Goal: Book appointment/travel/reservation

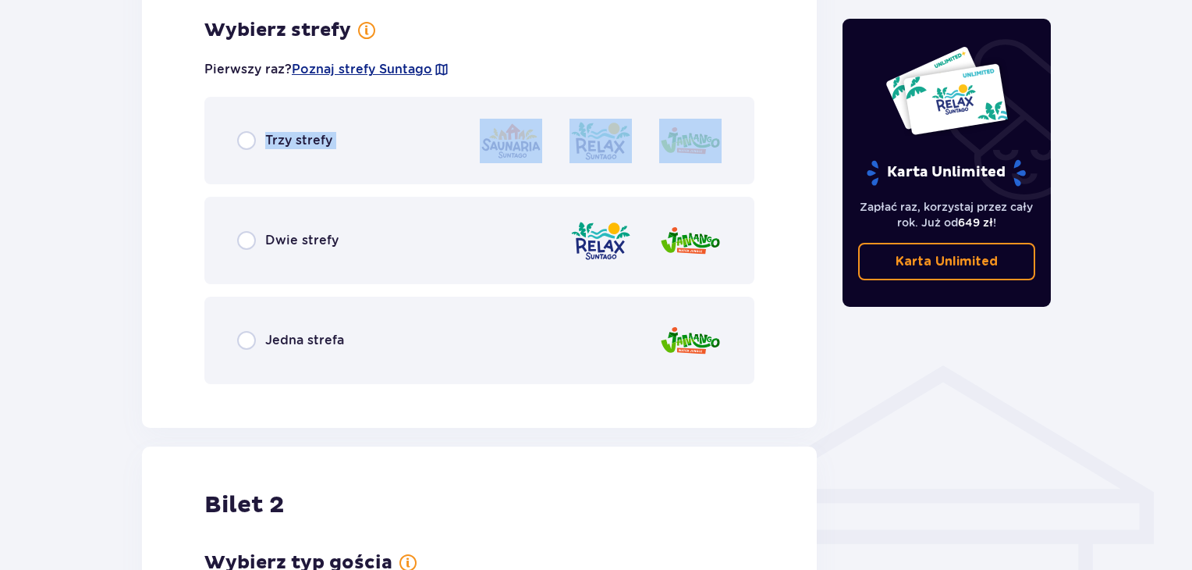
drag, startPoint x: 0, startPoint y: 0, endPoint x: 258, endPoint y: 247, distance: 357.1
click at [258, 247] on div "Trzy strefy Dwie strefy Jedna strefa" at bounding box center [479, 240] width 550 height 287
click at [258, 247] on div "Dwie strefy" at bounding box center [287, 240] width 101 height 19
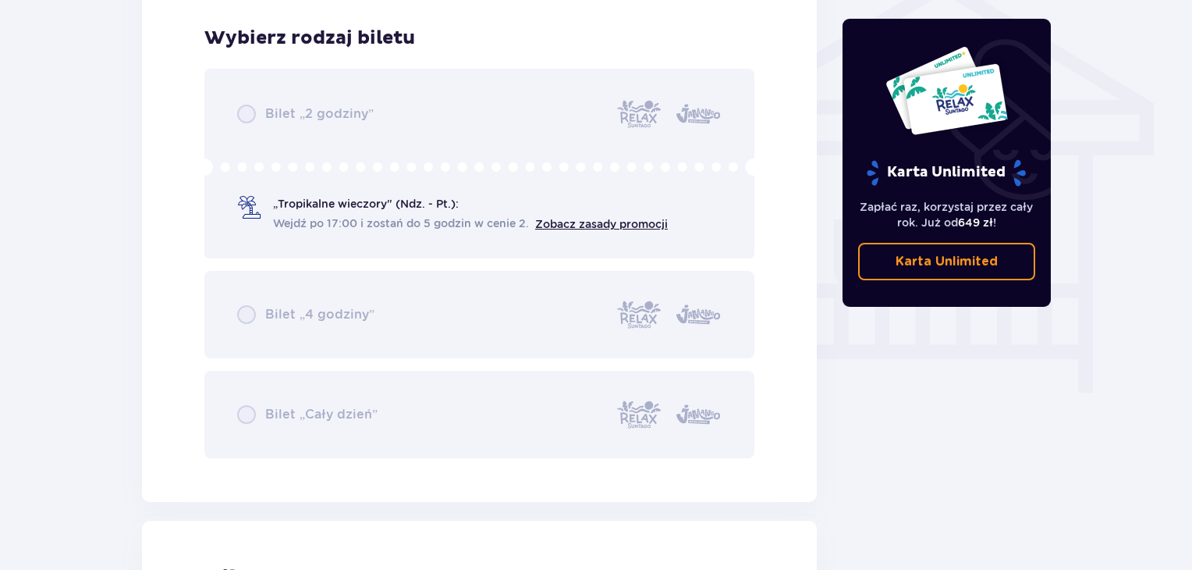
scroll to position [1299, 0]
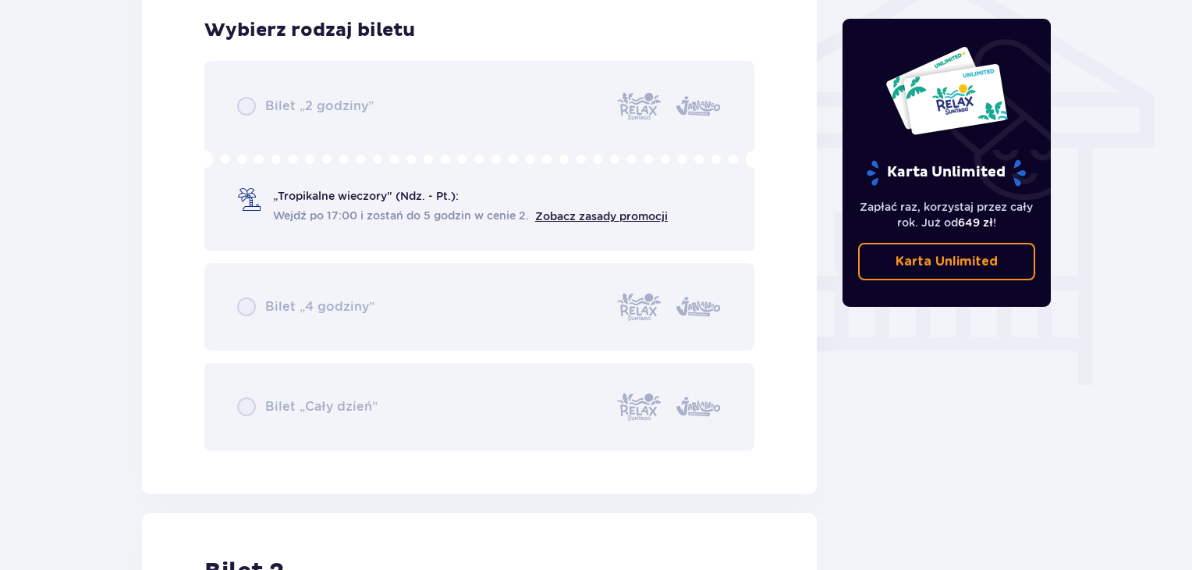
click at [601, 216] on div "Bilet „2 godziny” „Tropikalne wieczory" (Ndz. - Pt.): Wejdź po 17:00 i zostań d…" at bounding box center [479, 255] width 550 height 389
click at [418, 213] on div "Bilet „2 godziny” „Tropikalne wieczory" (Ndz. - Pt.): Wejdź po 17:00 i zostań d…" at bounding box center [479, 255] width 550 height 389
click at [375, 115] on div "Bilet „2 godziny” „Tropikalne wieczory" (Ndz. - Pt.): Wejdź po 17:00 i zostań d…" at bounding box center [479, 255] width 550 height 389
click at [261, 110] on div "Bilet „2 godziny” „Tropikalne wieczory" (Ndz. - Pt.): Wejdź po 17:00 i zostań d…" at bounding box center [479, 255] width 550 height 389
click at [315, 293] on div "Bilet „2 godziny” „Tropikalne wieczory" (Ndz. - Pt.): Wejdź po 17:00 i zostań d…" at bounding box center [479, 255] width 550 height 389
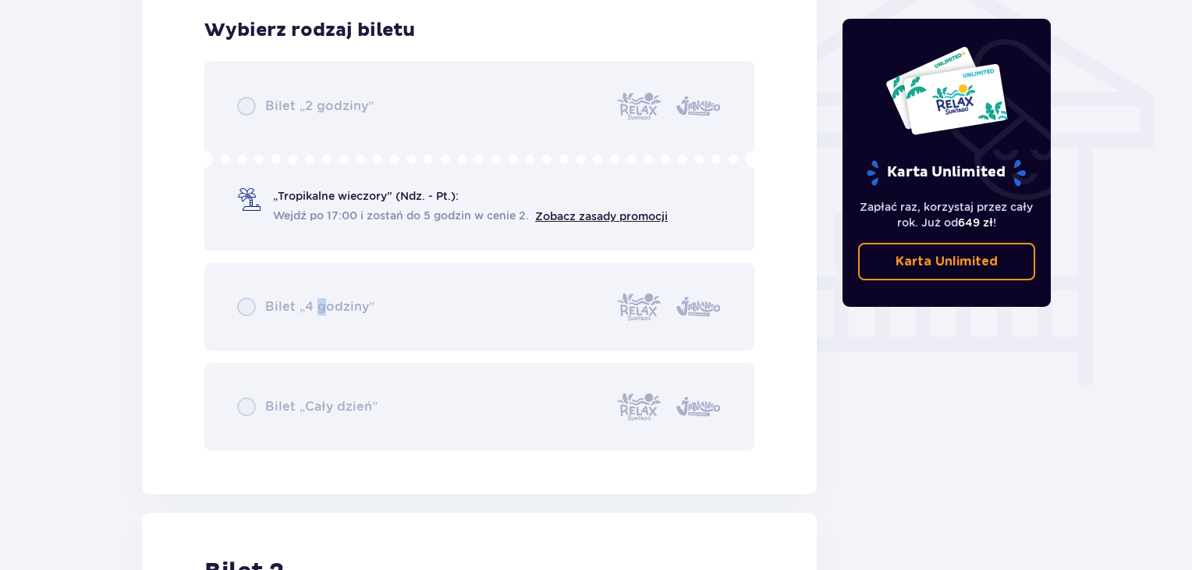
click at [315, 363] on div "Bilet „2 godziny” „Tropikalne wieczory" (Ndz. - Pt.): Wejdź po 17:00 i zostań d…" at bounding box center [479, 255] width 550 height 389
click at [305, 382] on div "Bilet „2 godziny” „Tropikalne wieczory" (Ndz. - Pt.): Wejdź po 17:00 i zostań d…" at bounding box center [479, 255] width 550 height 389
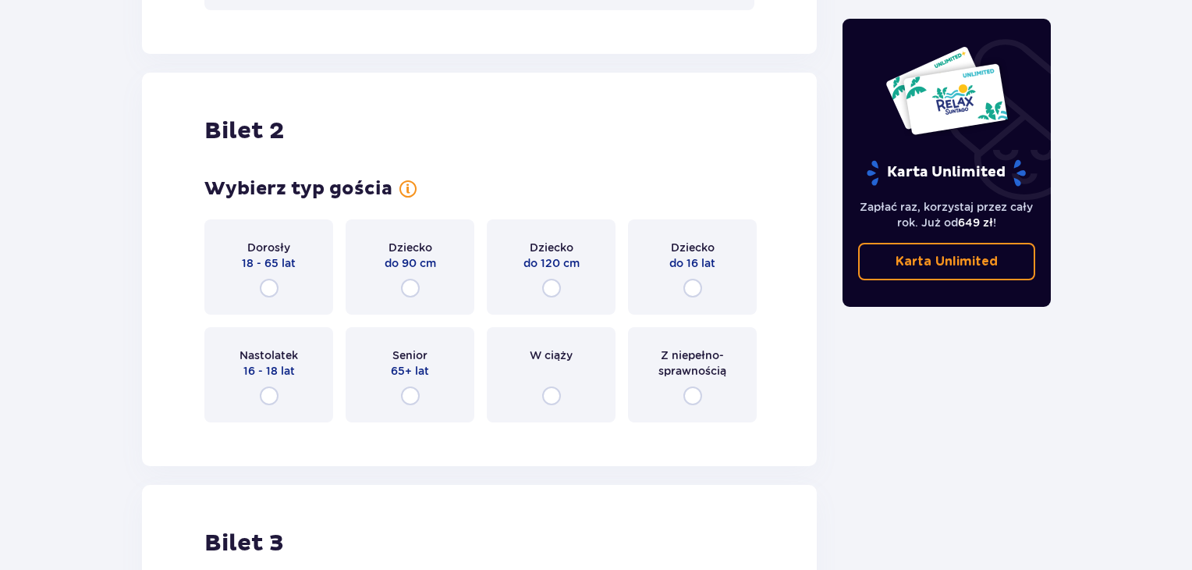
scroll to position [1767, 0]
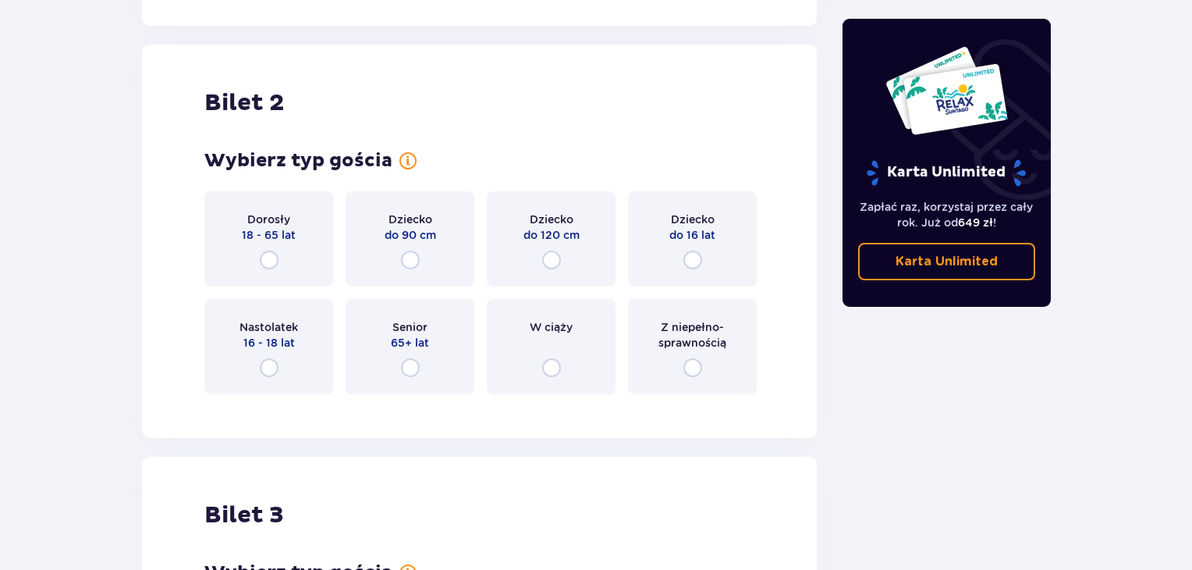
click at [277, 256] on input "radio" at bounding box center [269, 259] width 19 height 19
radio input "true"
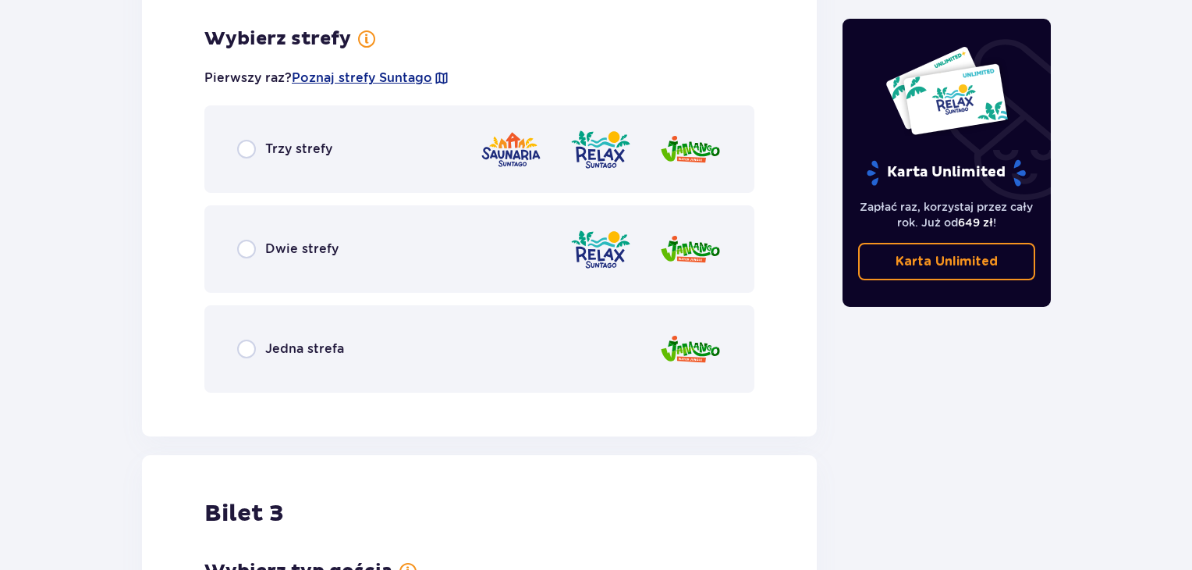
scroll to position [2173, 0]
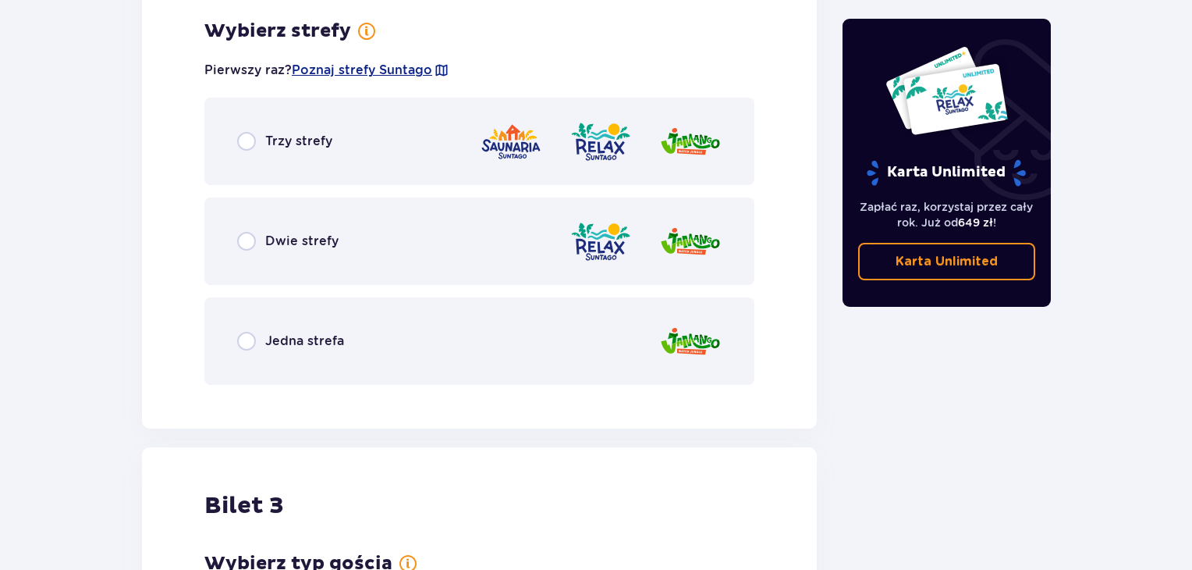
click at [255, 235] on input "radio" at bounding box center [246, 241] width 19 height 19
radio input "true"
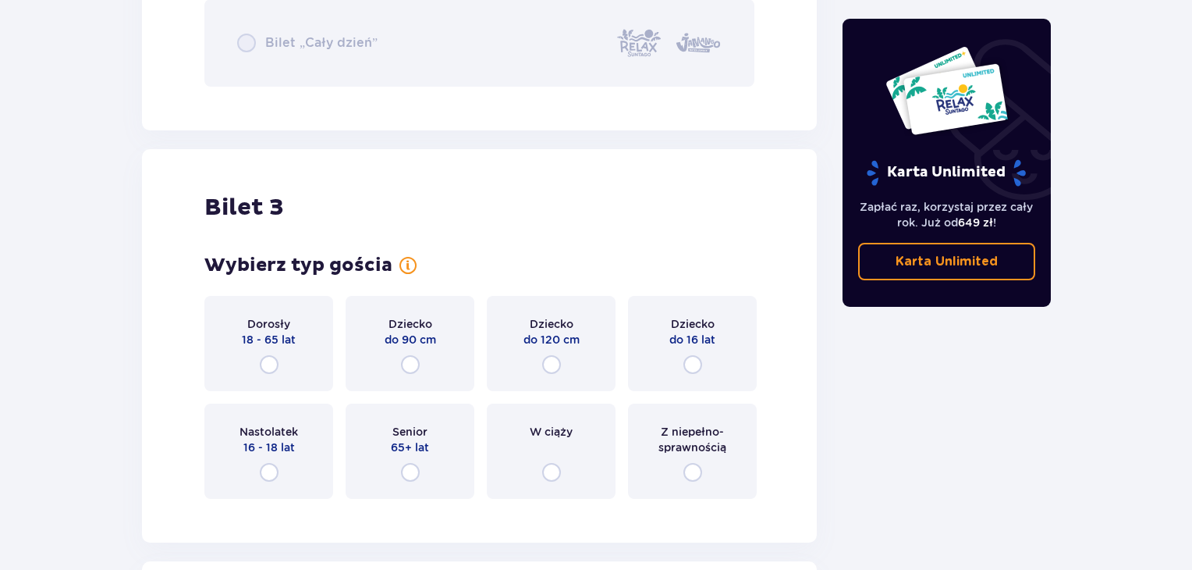
scroll to position [3037, 0]
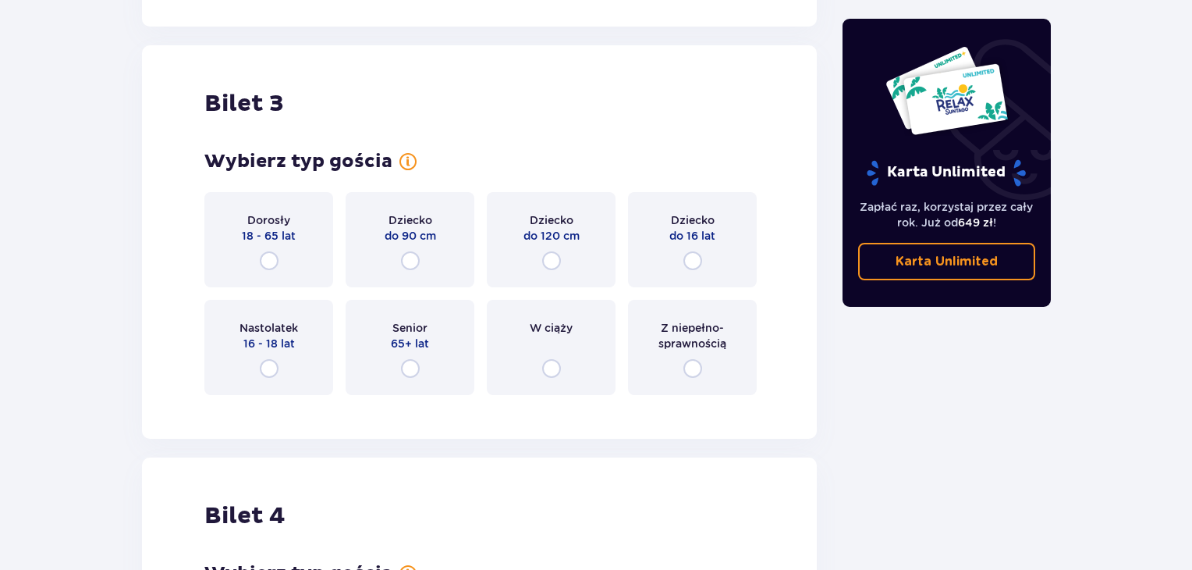
click at [677, 265] on div "Dziecko do 16 lat" at bounding box center [692, 239] width 129 height 95
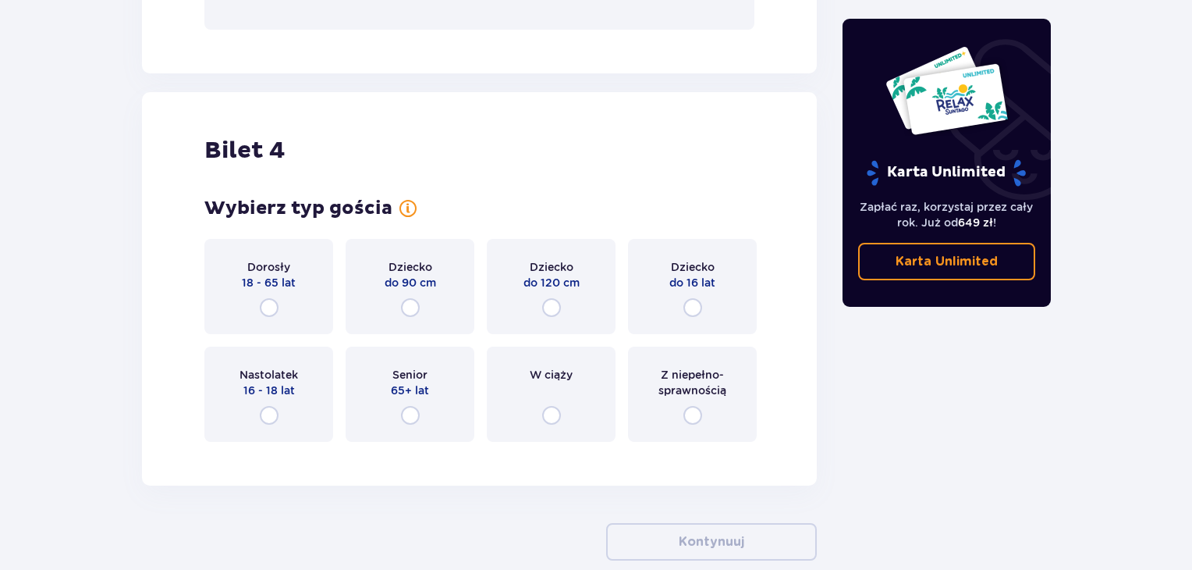
scroll to position [3599, 0]
click at [549, 304] on input "radio" at bounding box center [551, 307] width 19 height 19
radio input "true"
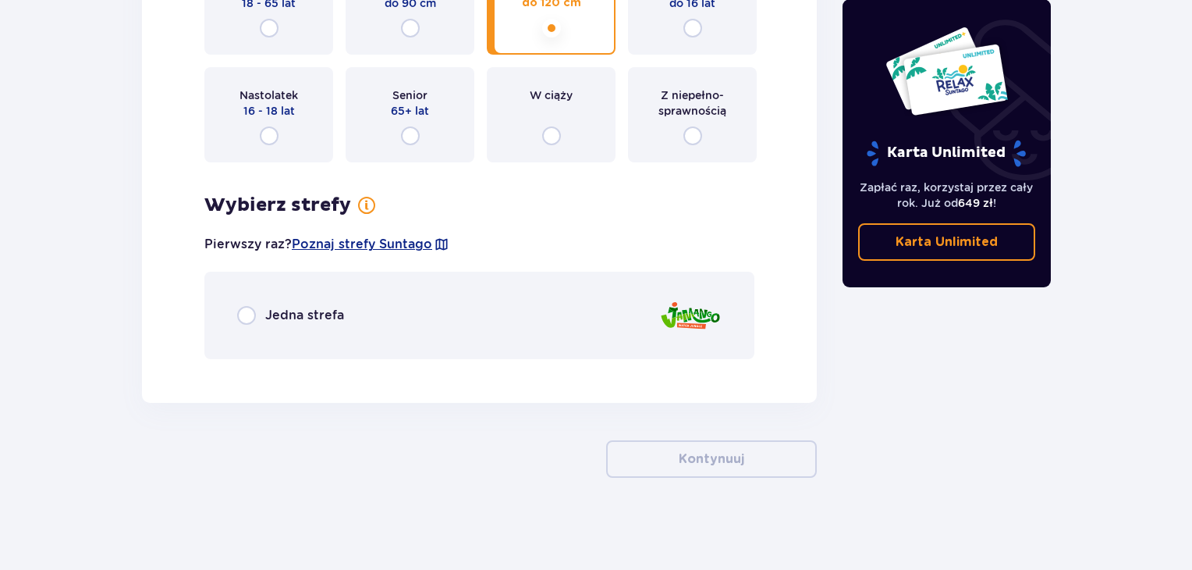
scroll to position [3879, 0]
click at [307, 319] on span "Jedna strefa" at bounding box center [304, 314] width 79 height 17
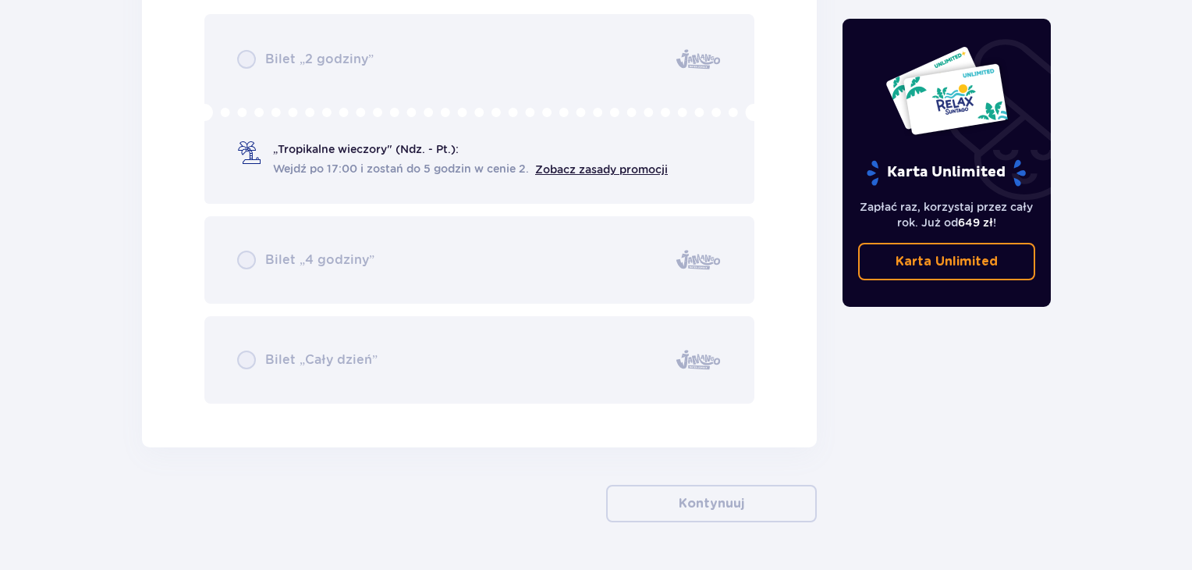
scroll to position [4341, 0]
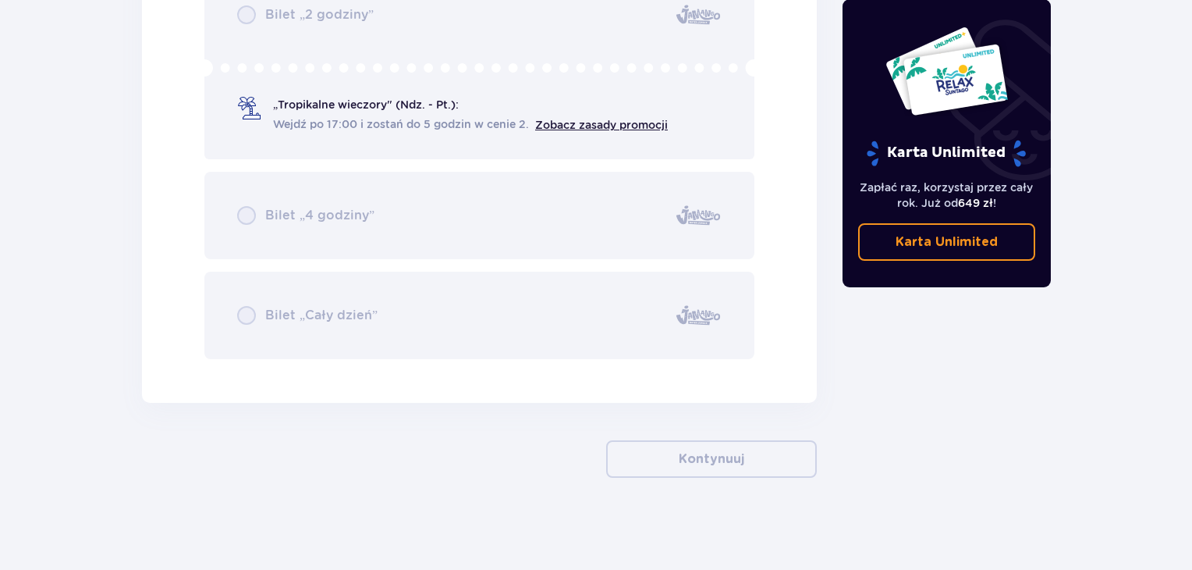
click at [440, 251] on div "Bilet „2 godziny” „Tropikalne wieczory" (Ndz. - Pt.): Wejdź po 17:00 i zostań d…" at bounding box center [479, 164] width 550 height 389
click at [406, 204] on div "Bilet „2 godziny” „Tropikalne wieczory" (Ndz. - Pt.): Wejdź po 17:00 i zostań d…" at bounding box center [479, 164] width 550 height 389
click at [383, 314] on div "Bilet „2 godziny” „Tropikalne wieczory" (Ndz. - Pt.): Wejdź po 17:00 i zostań d…" at bounding box center [479, 164] width 550 height 389
drag, startPoint x: 390, startPoint y: 318, endPoint x: 417, endPoint y: 295, distance: 36.0
click at [393, 315] on div "Bilet „2 godziny” „Tropikalne wieczory" (Ndz. - Pt.): Wejdź po 17:00 i zostań d…" at bounding box center [479, 164] width 550 height 389
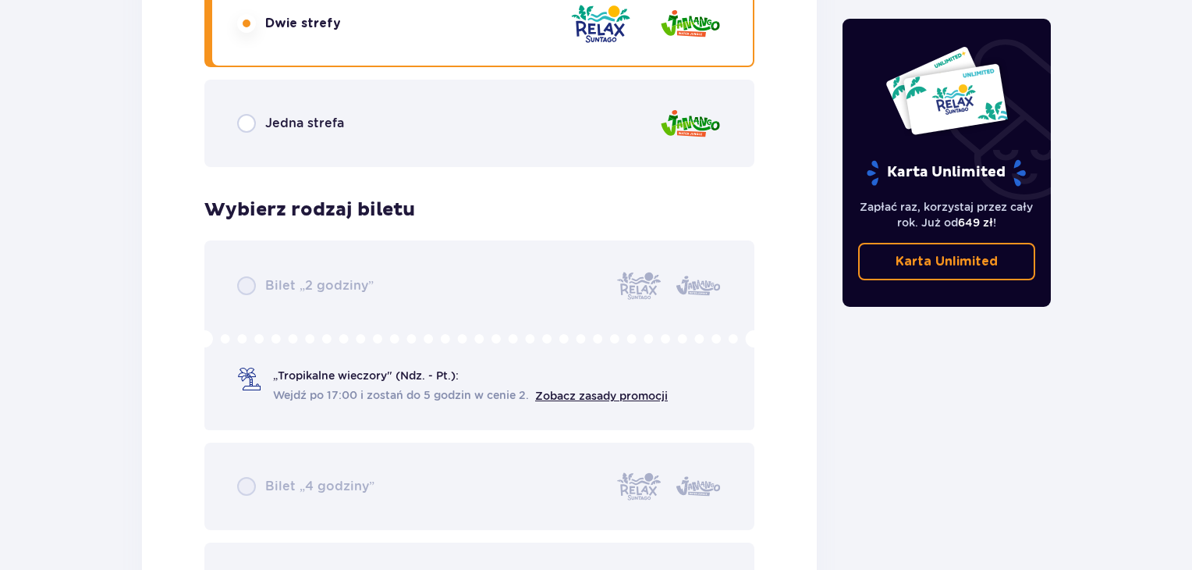
click at [326, 382] on div "Bilet „2 godziny” „Tropikalne wieczory" (Ndz. - Pt.): Wejdź po 17:00 i zostań d…" at bounding box center [479, 434] width 550 height 389
click at [318, 297] on div "Bilet „2 godziny” „Tropikalne wieczory" (Ndz. - Pt.): Wejdź po 17:00 i zostań d…" at bounding box center [479, 434] width 550 height 389
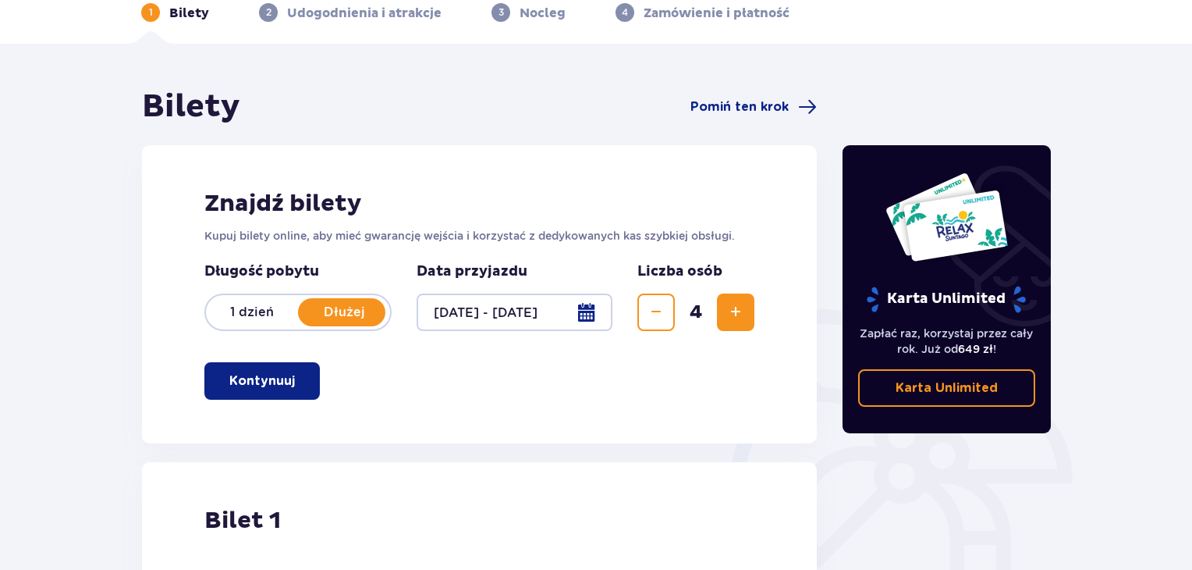
scroll to position [0, 0]
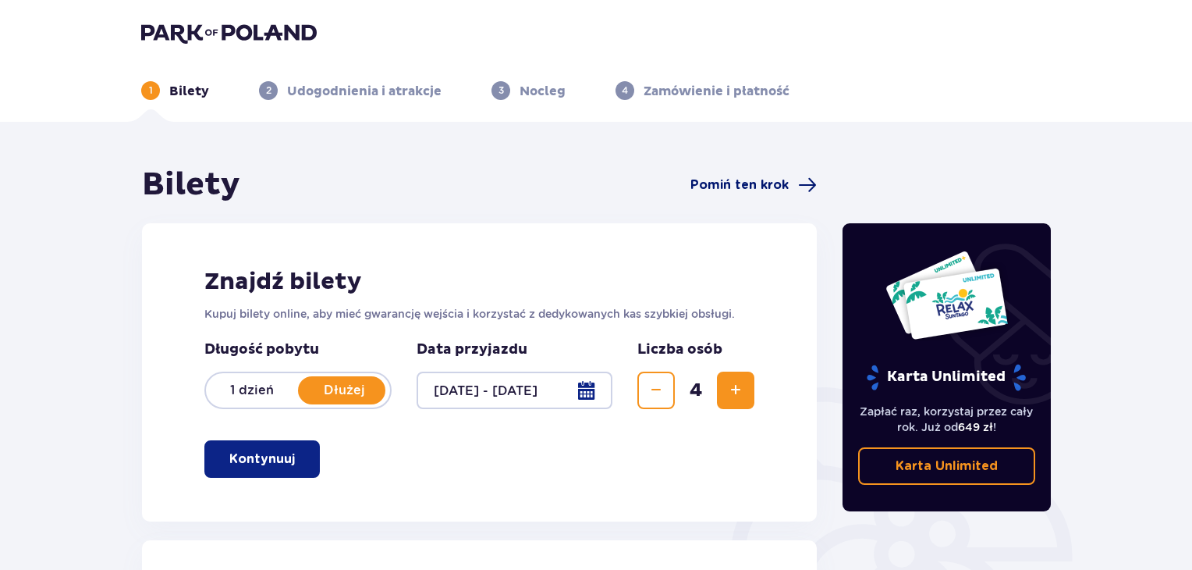
click at [763, 183] on span "Pomiń ten krok" at bounding box center [740, 184] width 98 height 17
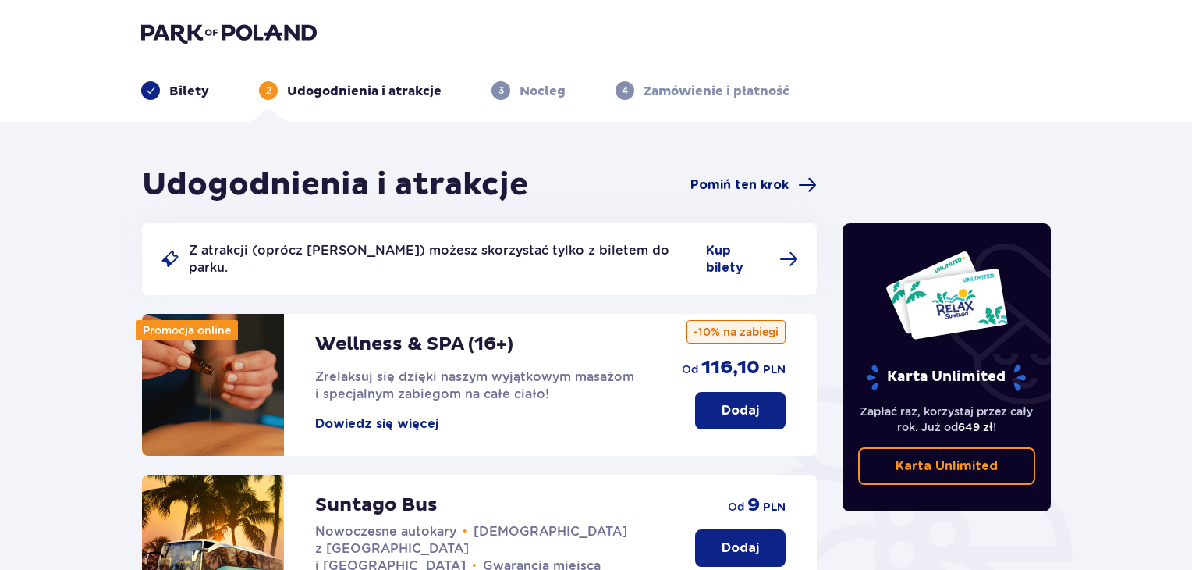
click at [751, 176] on span "Pomiń ten krok" at bounding box center [740, 184] width 98 height 17
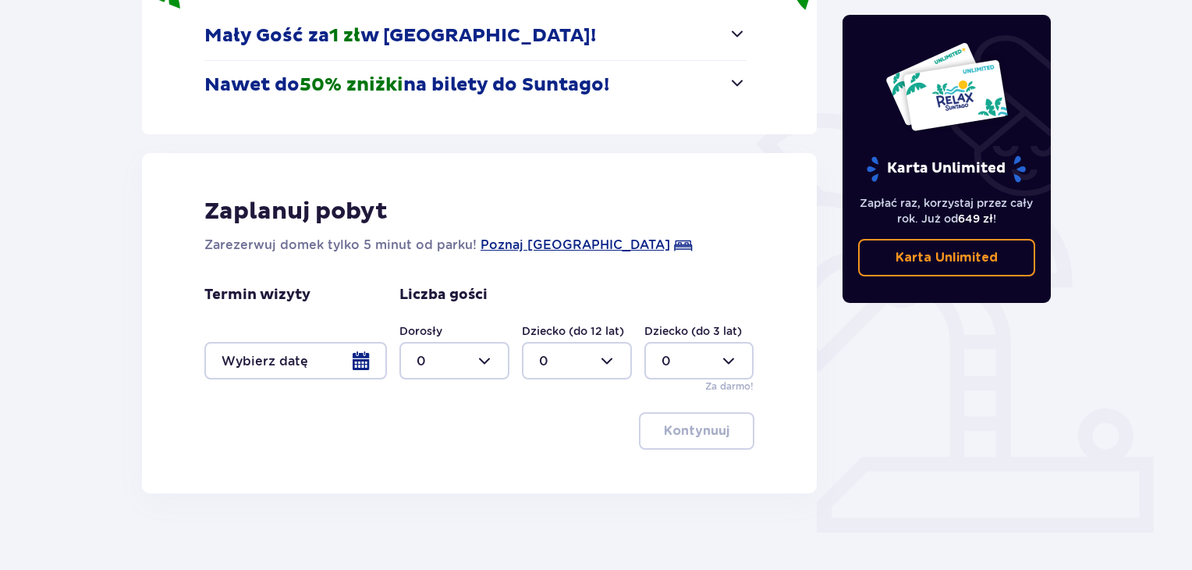
scroll to position [290, 0]
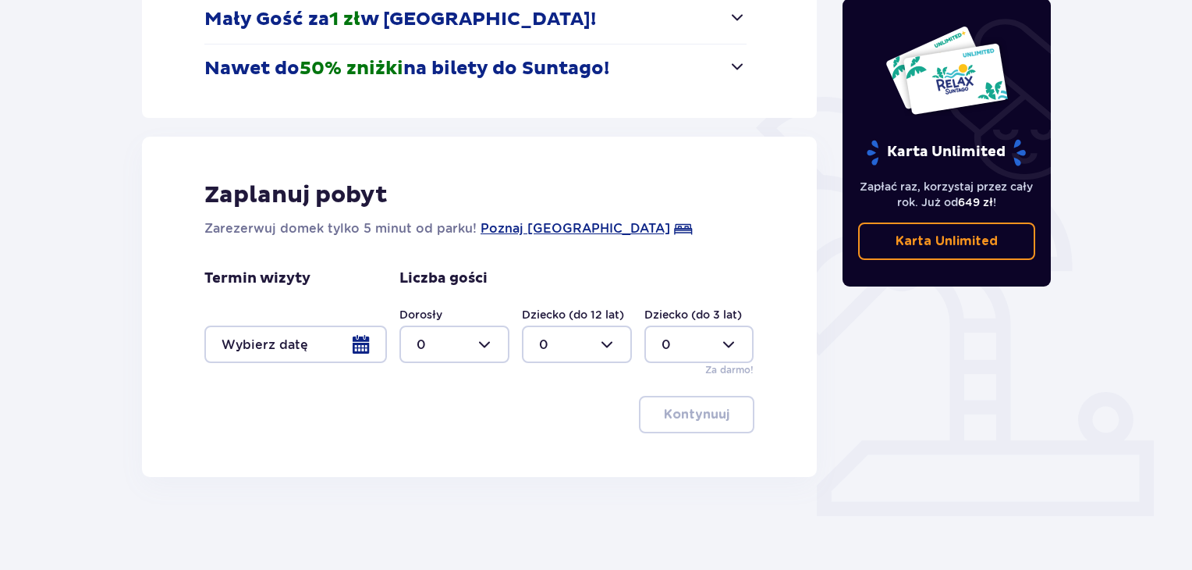
click at [251, 357] on div at bounding box center [295, 343] width 183 height 37
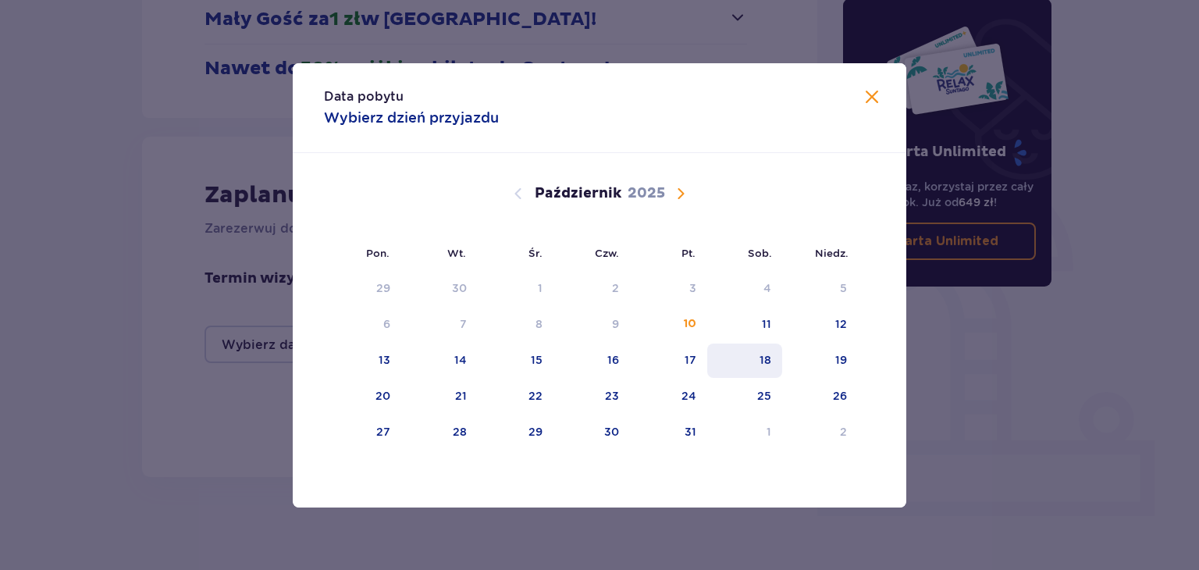
drag, startPoint x: 688, startPoint y: 349, endPoint x: 762, endPoint y: 347, distance: 73.4
click at [698, 349] on div "17" at bounding box center [668, 360] width 77 height 34
click at [827, 357] on div "19" at bounding box center [820, 360] width 76 height 34
type input "[DATE] - [DATE]"
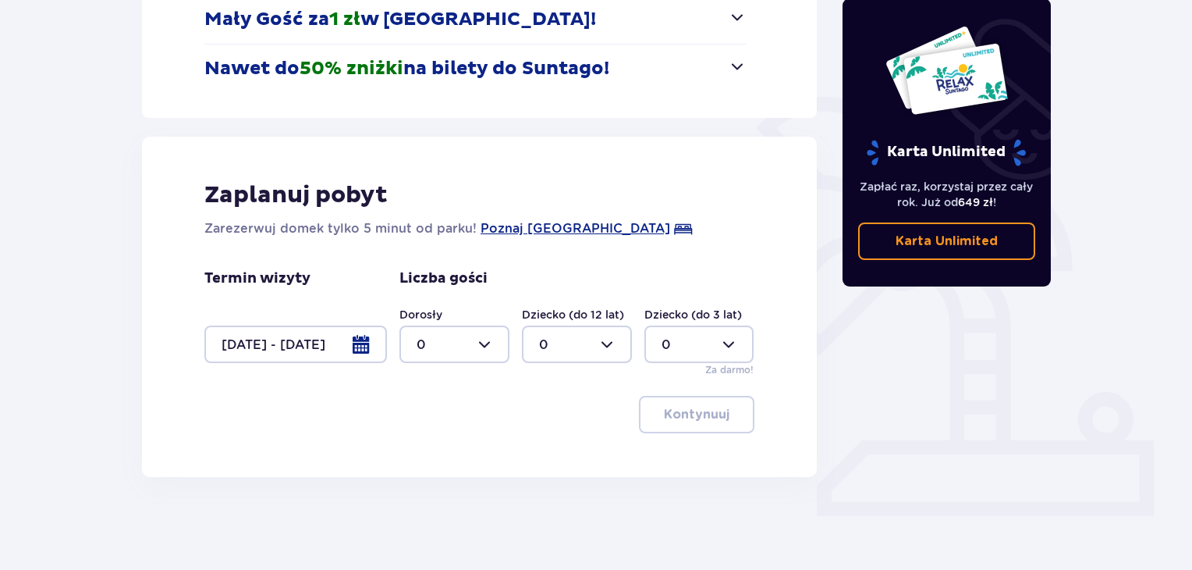
click at [466, 354] on div at bounding box center [455, 343] width 110 height 37
drag, startPoint x: 428, startPoint y: 454, endPoint x: 495, endPoint y: 399, distance: 87.0
click at [428, 454] on div "2" at bounding box center [455, 457] width 76 height 17
type input "2"
click at [566, 336] on div at bounding box center [577, 343] width 110 height 37
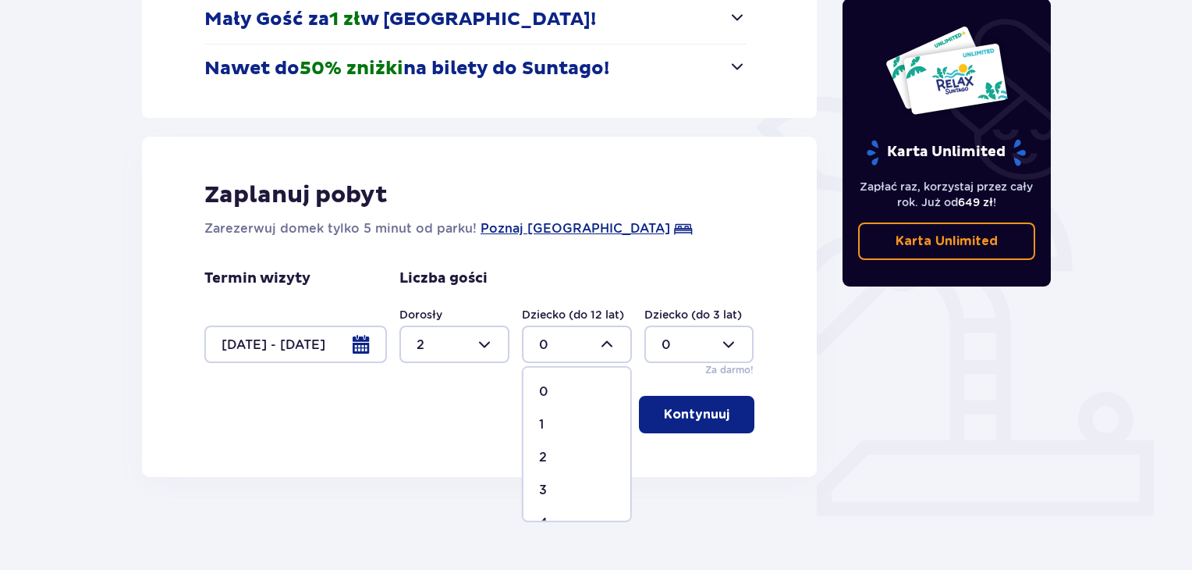
drag, startPoint x: 547, startPoint y: 418, endPoint x: 686, endPoint y: 339, distance: 159.7
click at [548, 418] on div "1" at bounding box center [577, 424] width 76 height 17
type input "1"
click at [691, 339] on div at bounding box center [700, 343] width 110 height 37
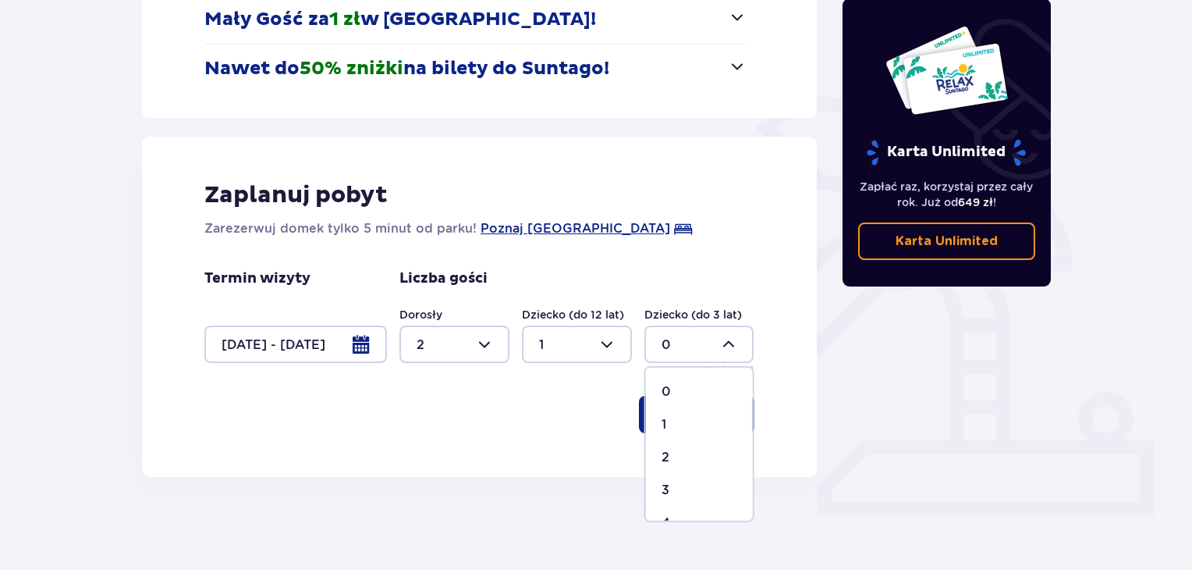
click at [694, 424] on div "1" at bounding box center [700, 424] width 76 height 17
type input "1"
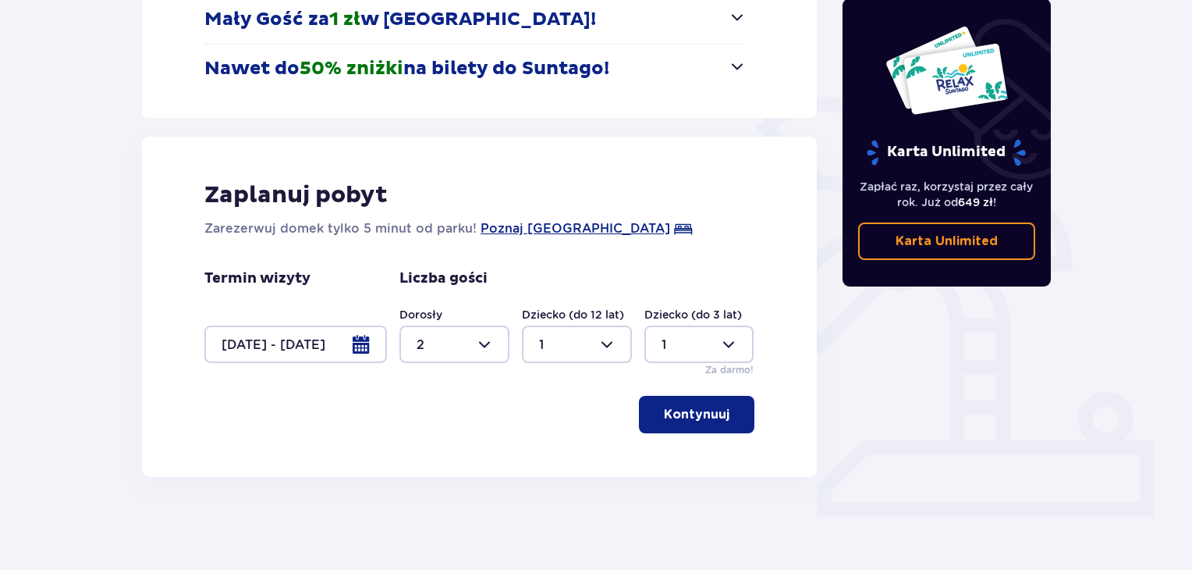
click at [698, 410] on p "Kontynuuj" at bounding box center [697, 414] width 66 height 17
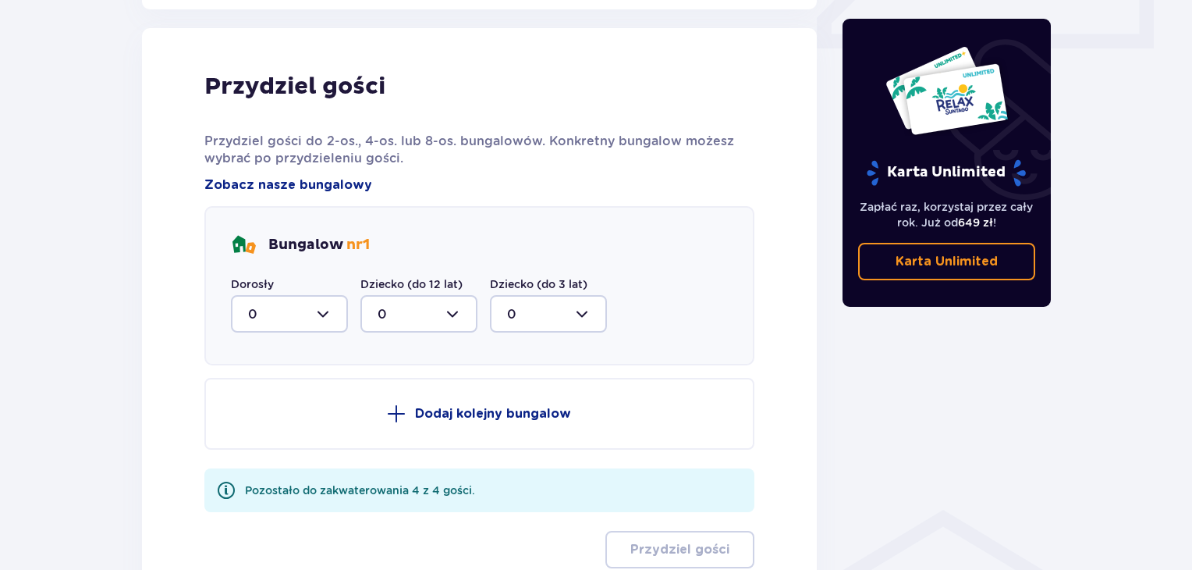
scroll to position [766, 0]
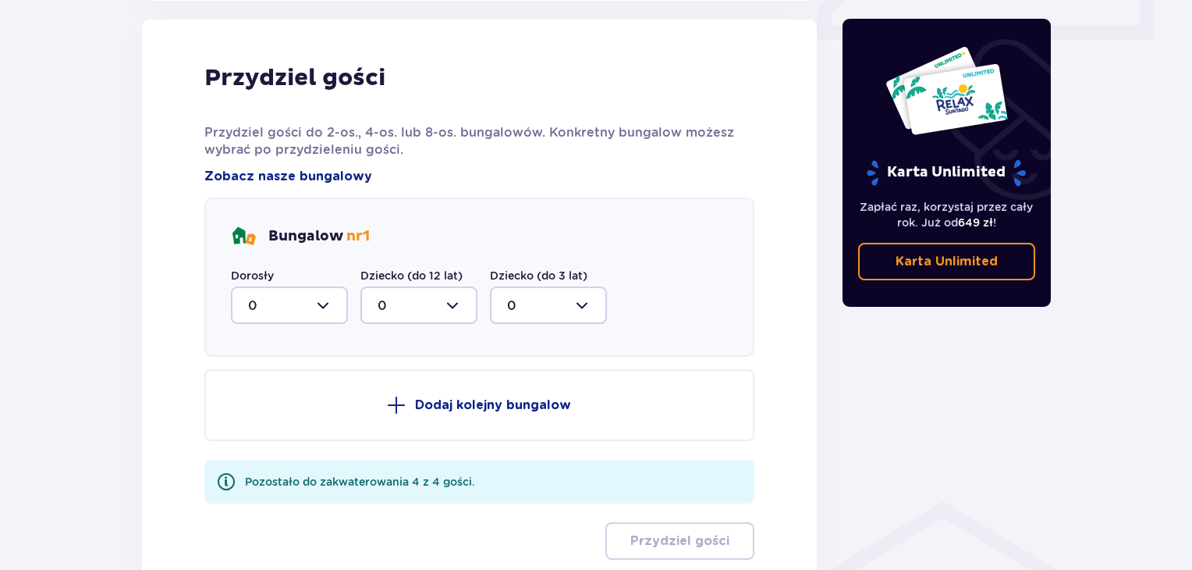
click at [291, 310] on div at bounding box center [289, 304] width 117 height 37
click at [278, 410] on div "2" at bounding box center [289, 418] width 83 height 17
type input "2"
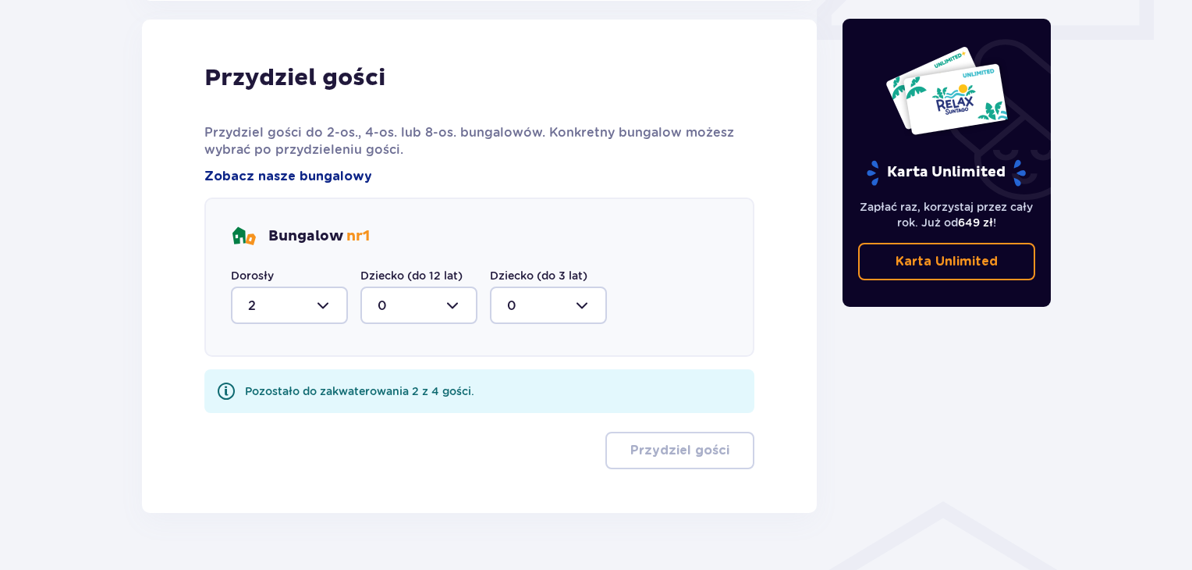
drag, startPoint x: 389, startPoint y: 295, endPoint x: 412, endPoint y: 322, distance: 35.5
click at [390, 296] on div at bounding box center [419, 304] width 117 height 37
drag, startPoint x: 402, startPoint y: 385, endPoint x: 484, endPoint y: 332, distance: 97.2
click at [403, 385] on div "1" at bounding box center [419, 385] width 83 height 17
type input "1"
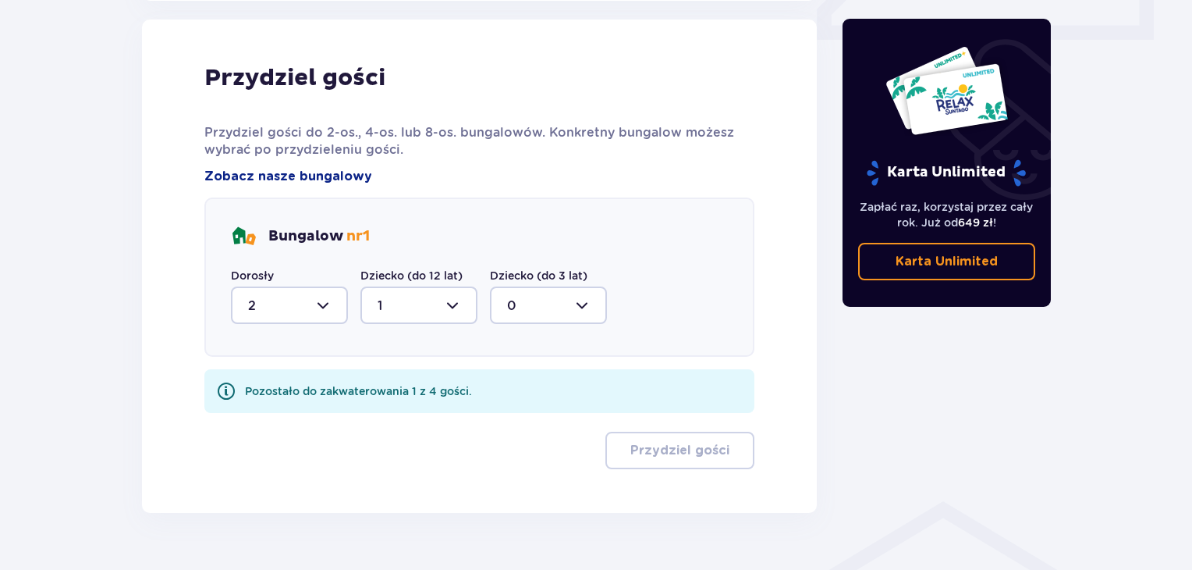
click at [531, 295] on div at bounding box center [548, 304] width 117 height 37
click at [530, 384] on div "1" at bounding box center [548, 385] width 83 height 17
type input "1"
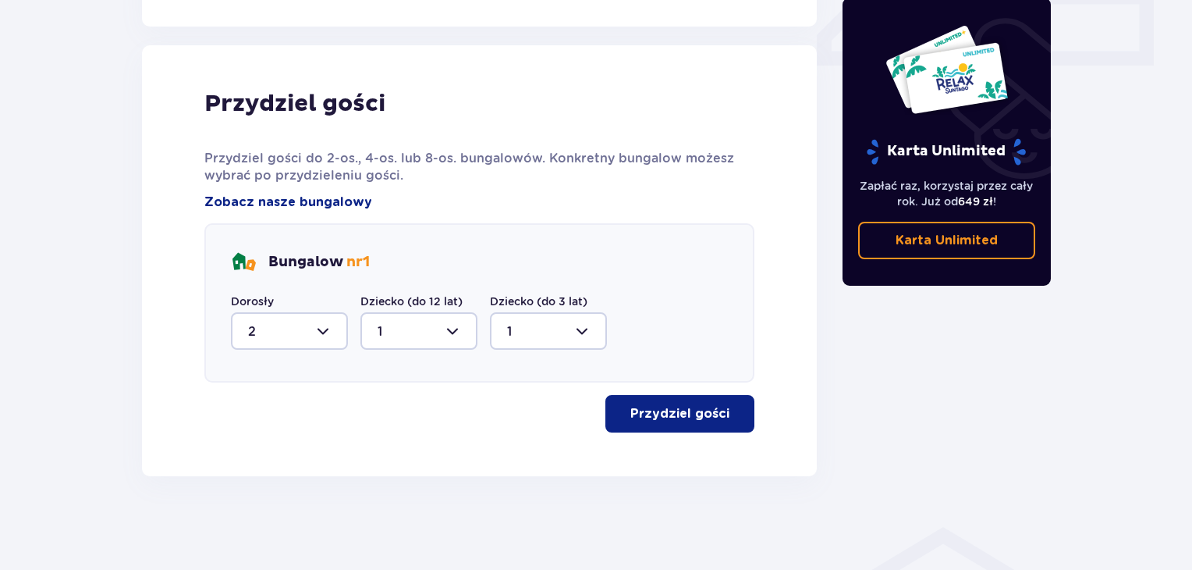
scroll to position [740, 0]
click at [672, 413] on p "Przydziel gości" at bounding box center [680, 414] width 99 height 17
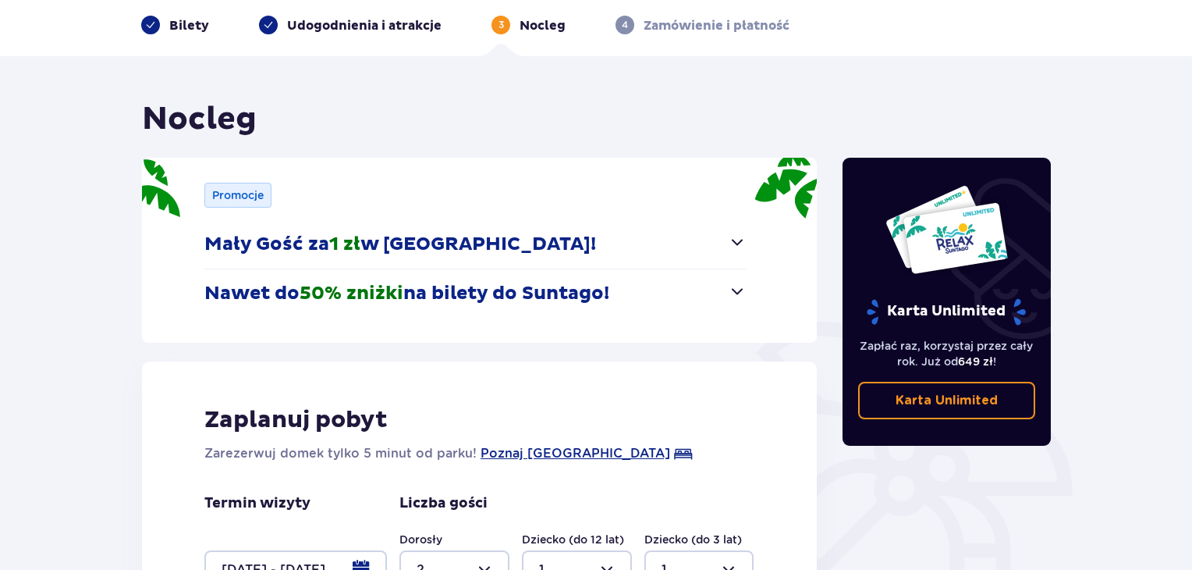
scroll to position [0, 0]
